Goal: Find specific page/section: Find specific page/section

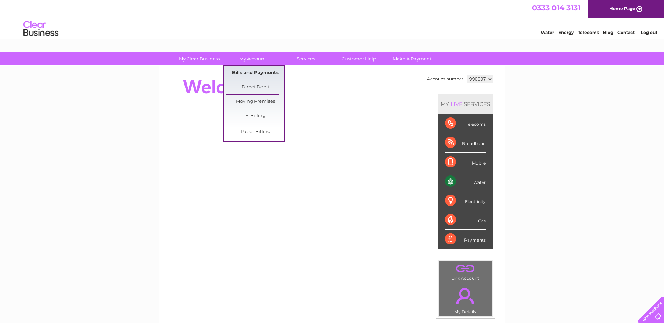
click at [254, 73] on link "Bills and Payments" at bounding box center [255, 73] width 58 height 14
click at [253, 73] on link "Bills and Payments" at bounding box center [255, 73] width 58 height 14
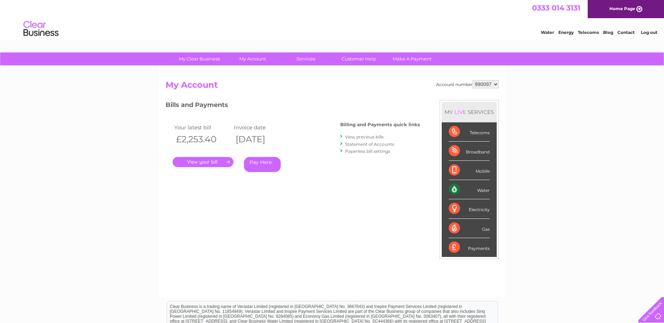
click at [206, 164] on link "." at bounding box center [203, 162] width 61 height 10
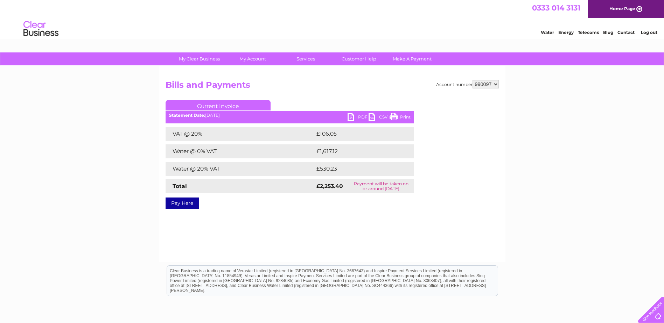
click at [621, 9] on link "Home Page" at bounding box center [626, 9] width 76 height 18
